Goal: Information Seeking & Learning: Learn about a topic

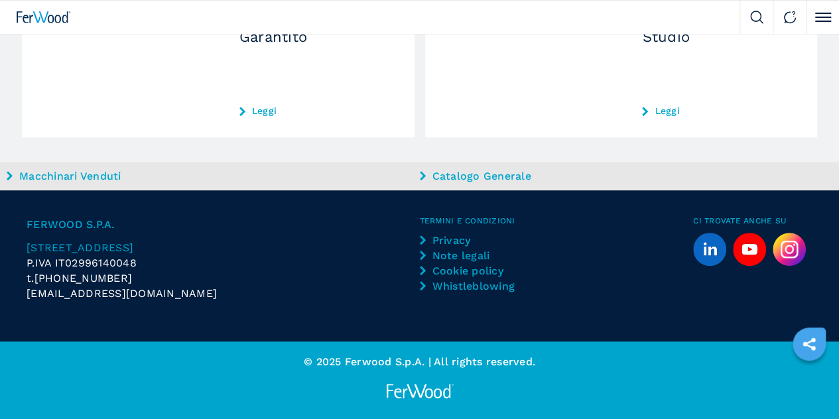
scroll to position [4578, 0]
click at [0, 0] on button "2" at bounding box center [0, 0] width 0 height 0
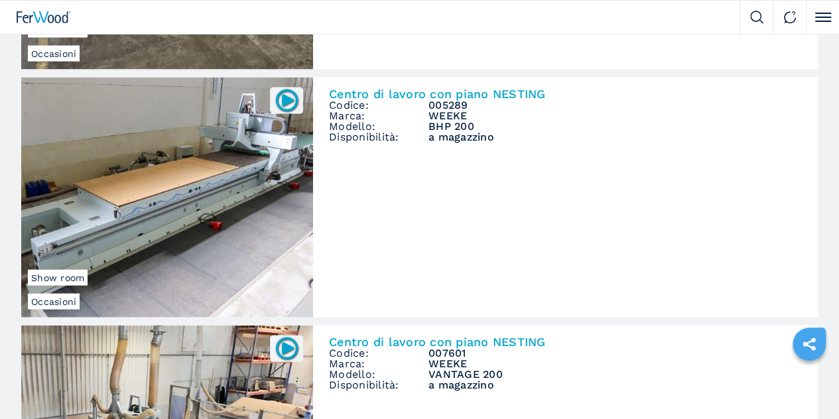
scroll to position [1393, 0]
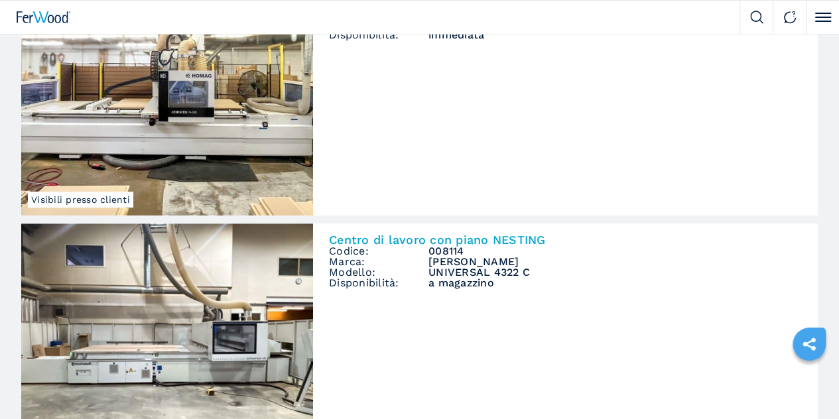
scroll to position [398, 0]
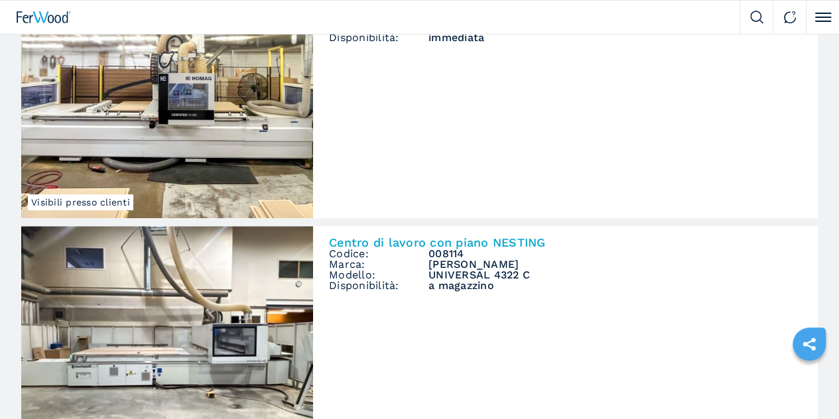
click at [0, 0] on img at bounding box center [0, 0] width 0 height 0
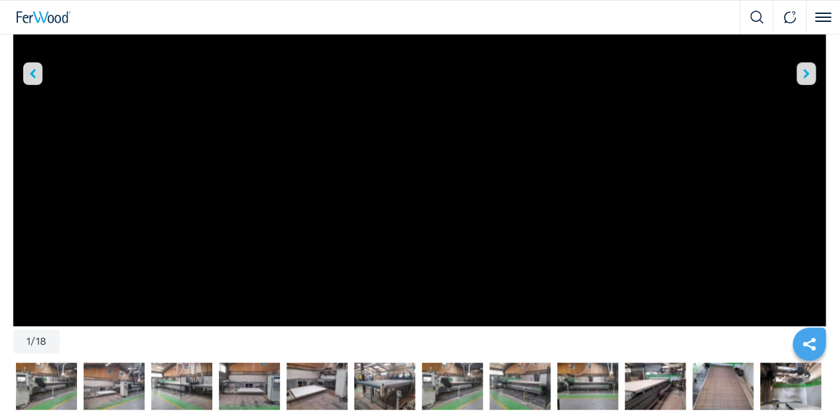
scroll to position [199, 0]
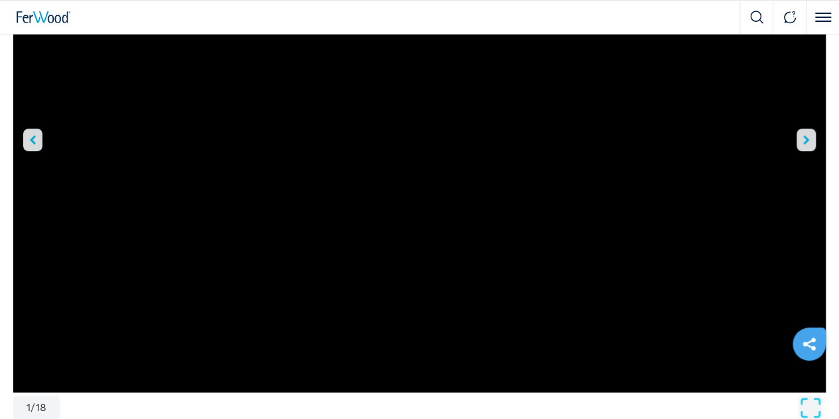
click at [358, 293] on div "Go to Slide 1" at bounding box center [419, 164] width 813 height 457
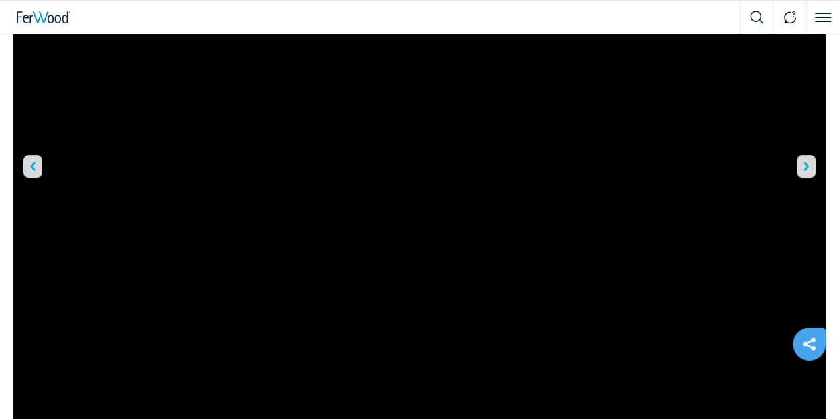
scroll to position [0, 0]
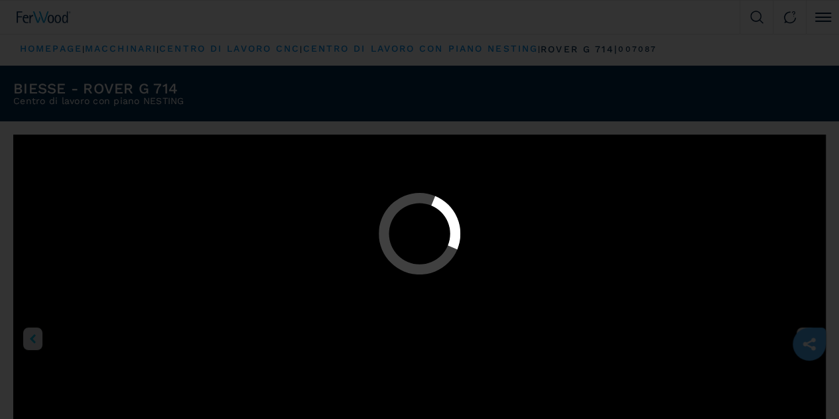
select select "**********"
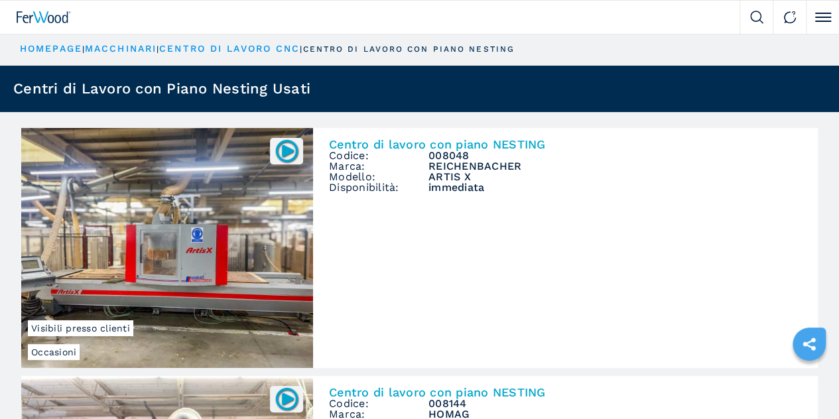
click at [0, 0] on link "Vendiamo" at bounding box center [0, 0] width 0 height 0
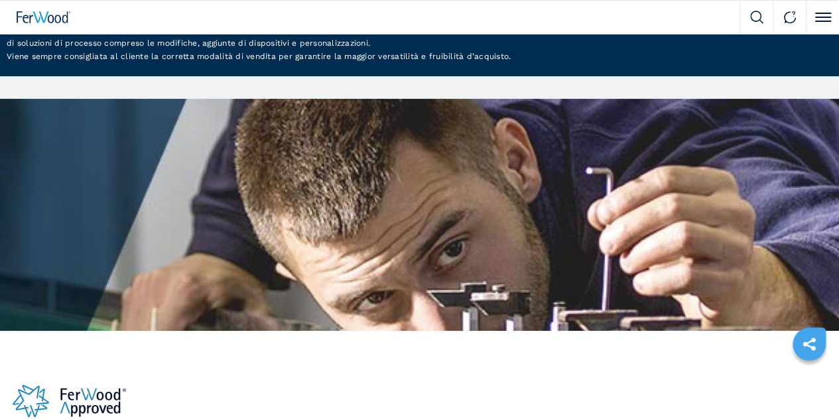
scroll to position [66, 0]
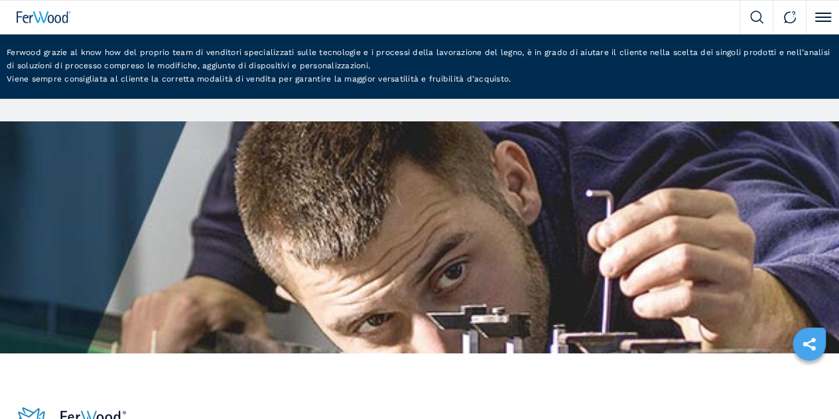
click at [0, 0] on link "Azienda" at bounding box center [0, 0] width 0 height 0
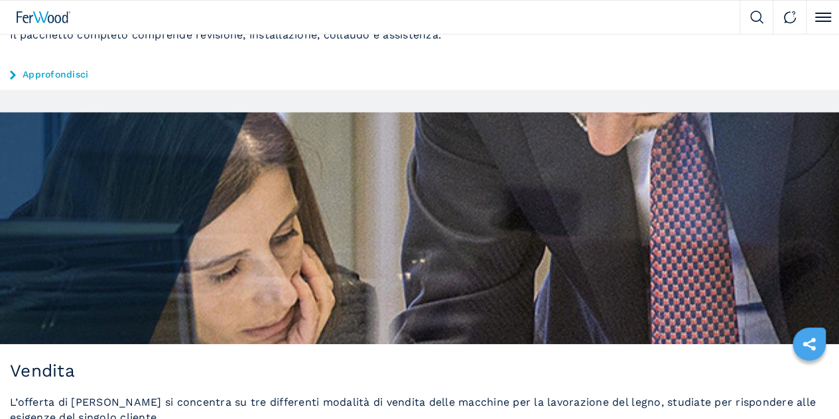
scroll to position [531, 0]
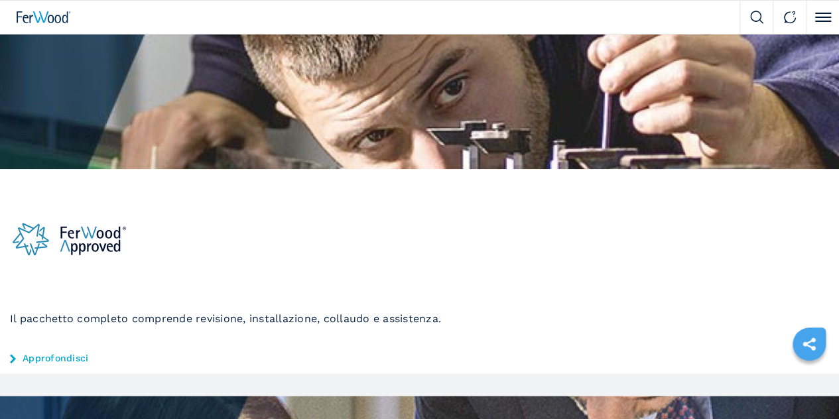
scroll to position [332, 0]
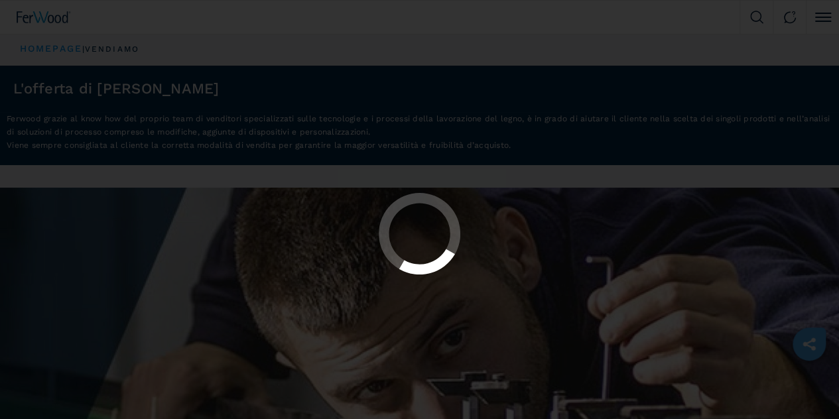
select select "**********"
